Goal: Information Seeking & Learning: Learn about a topic

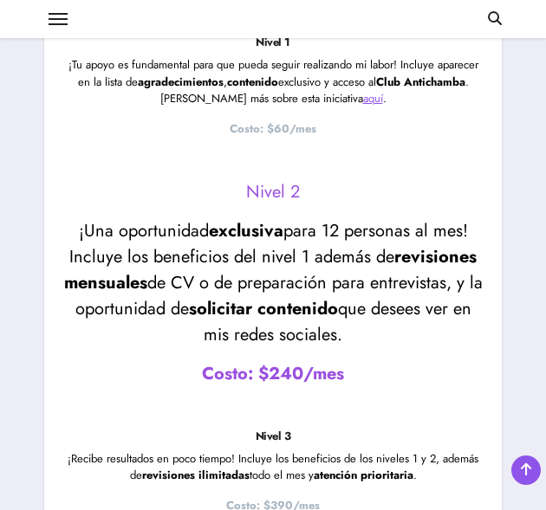
scroll to position [4095, 0]
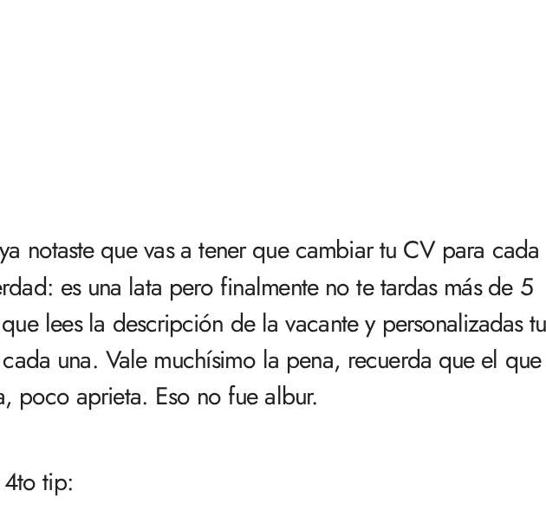
scroll to position [1809, 0]
